Goal: Task Accomplishment & Management: Manage account settings

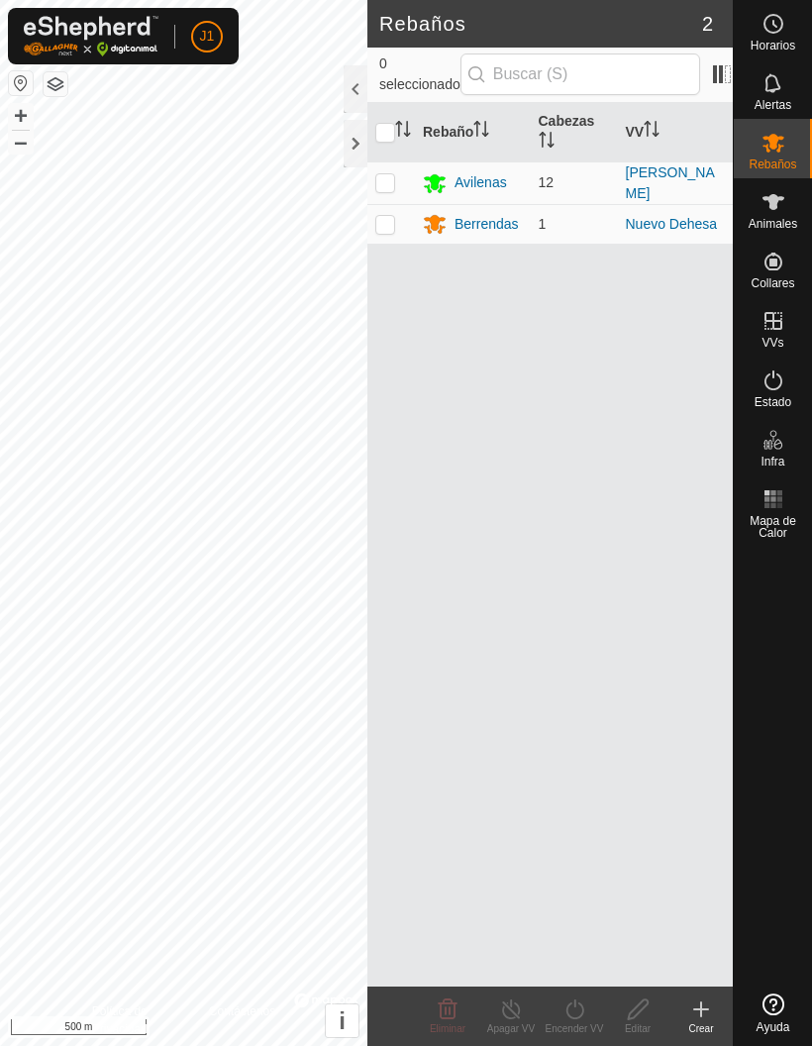
click at [360, 142] on div at bounding box center [356, 144] width 24 height 48
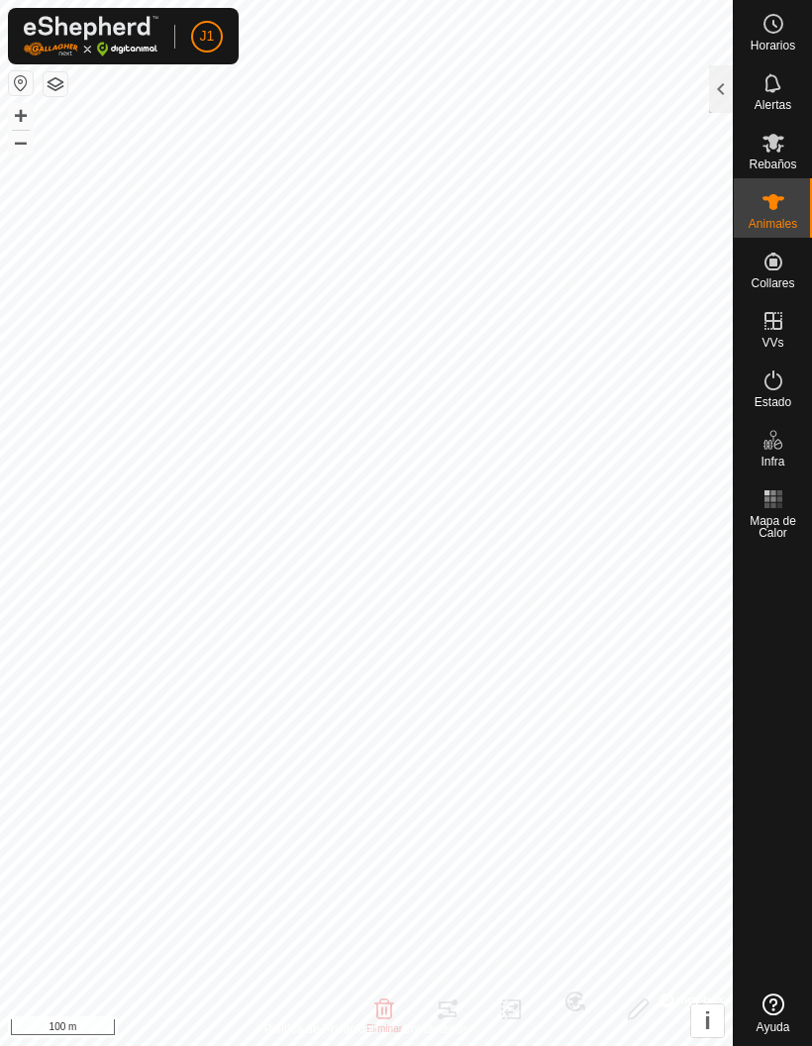
checkbox input "false"
click at [83, 44] on img at bounding box center [91, 36] width 135 height 41
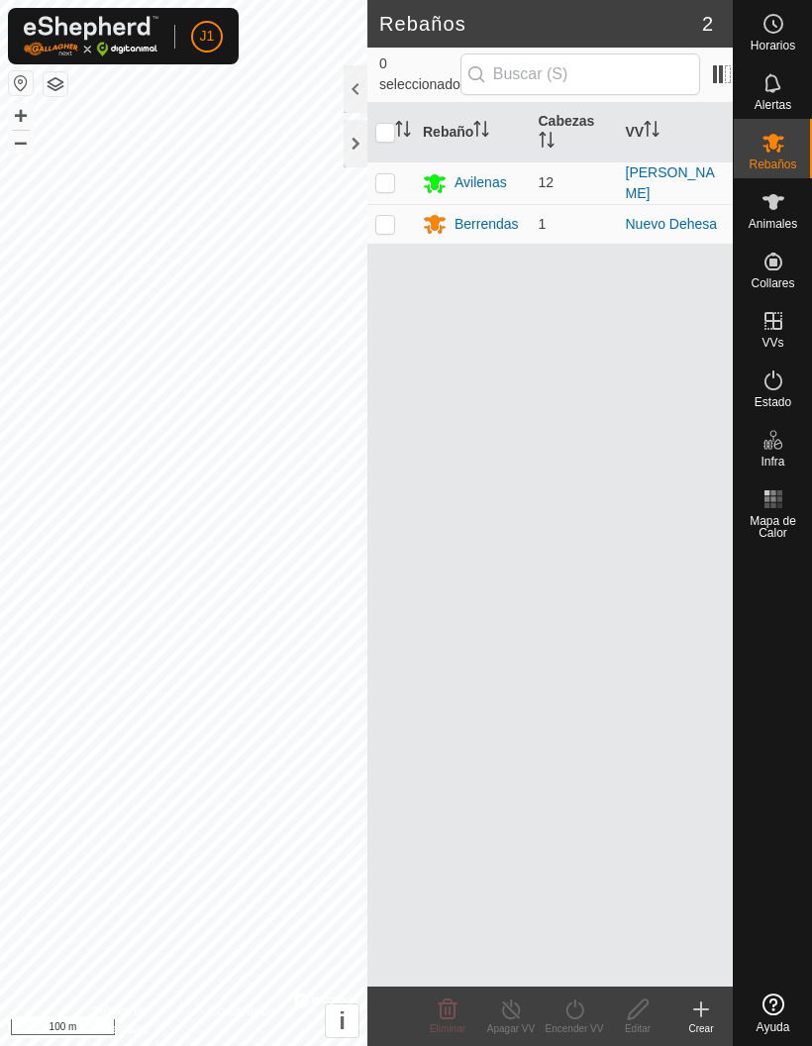
click at [83, 28] on img at bounding box center [91, 36] width 135 height 41
click at [259, 160] on span "Cerrar sesión" at bounding box center [283, 156] width 95 height 16
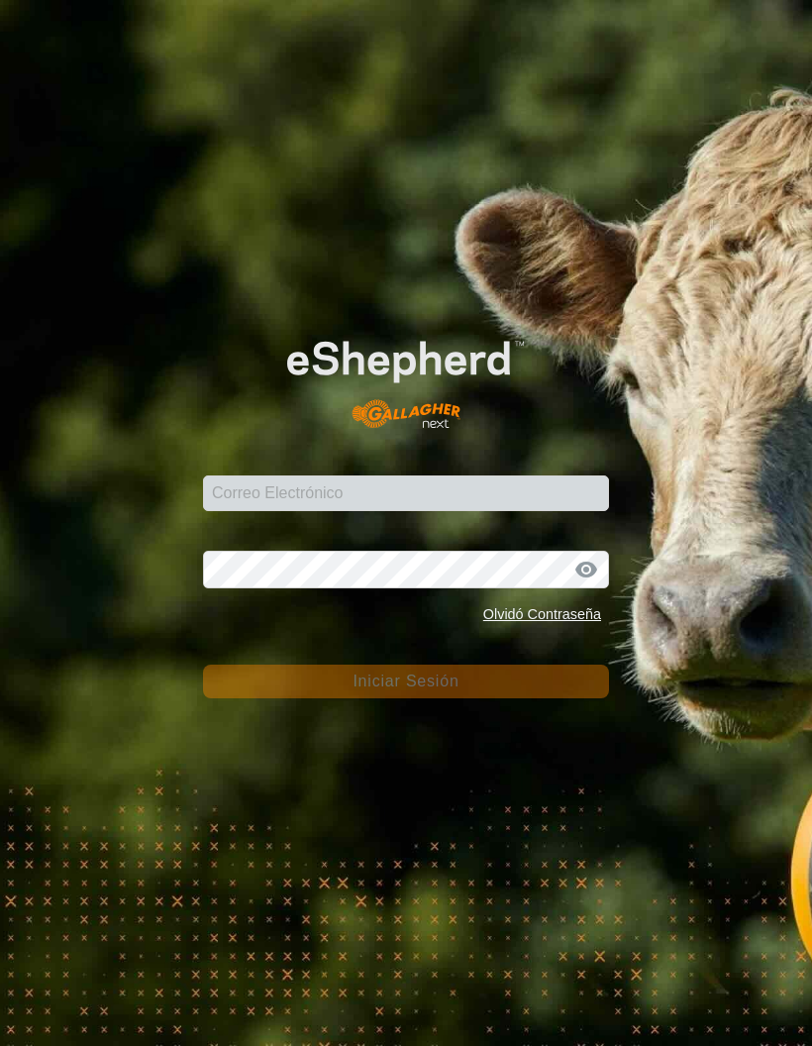
click at [270, 510] on div "Correo Electrónico" at bounding box center [406, 481] width 406 height 59
